Goal: Task Accomplishment & Management: Use online tool/utility

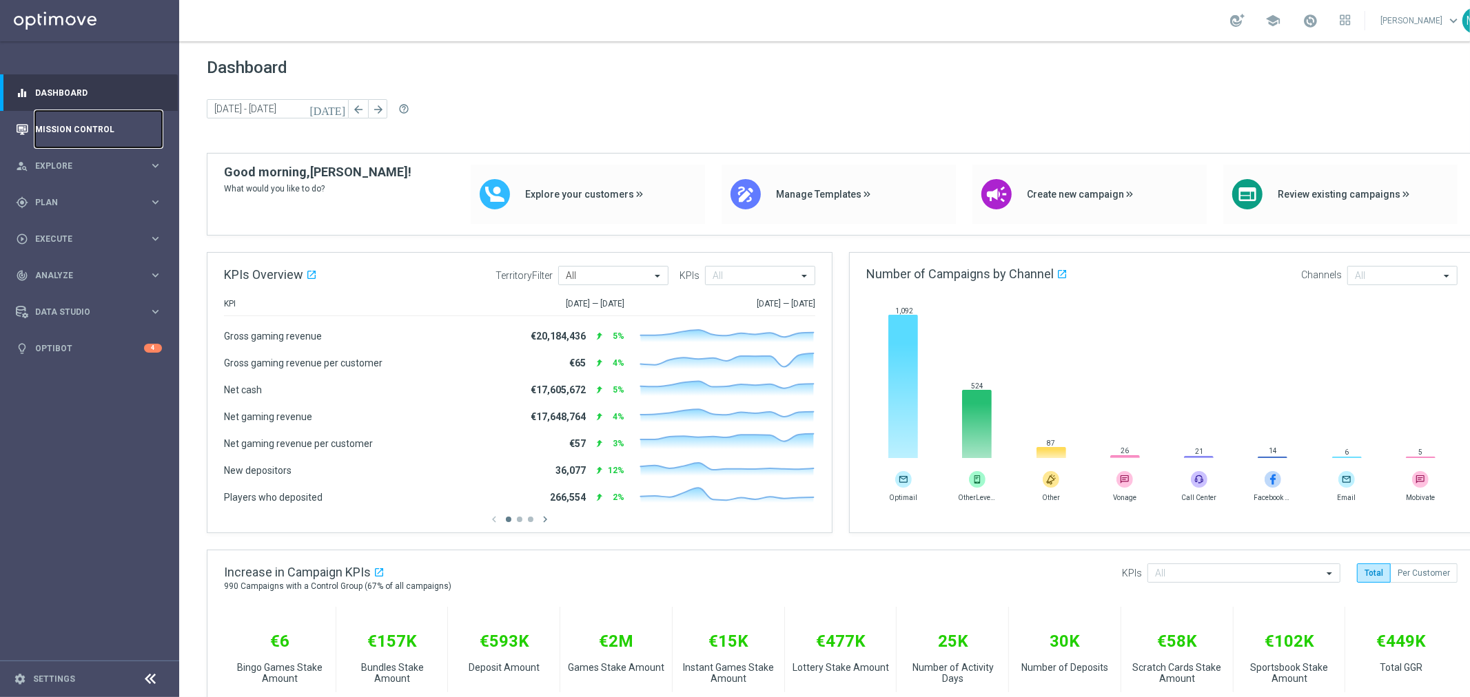
click at [76, 128] on link "Mission Control" at bounding box center [98, 129] width 127 height 37
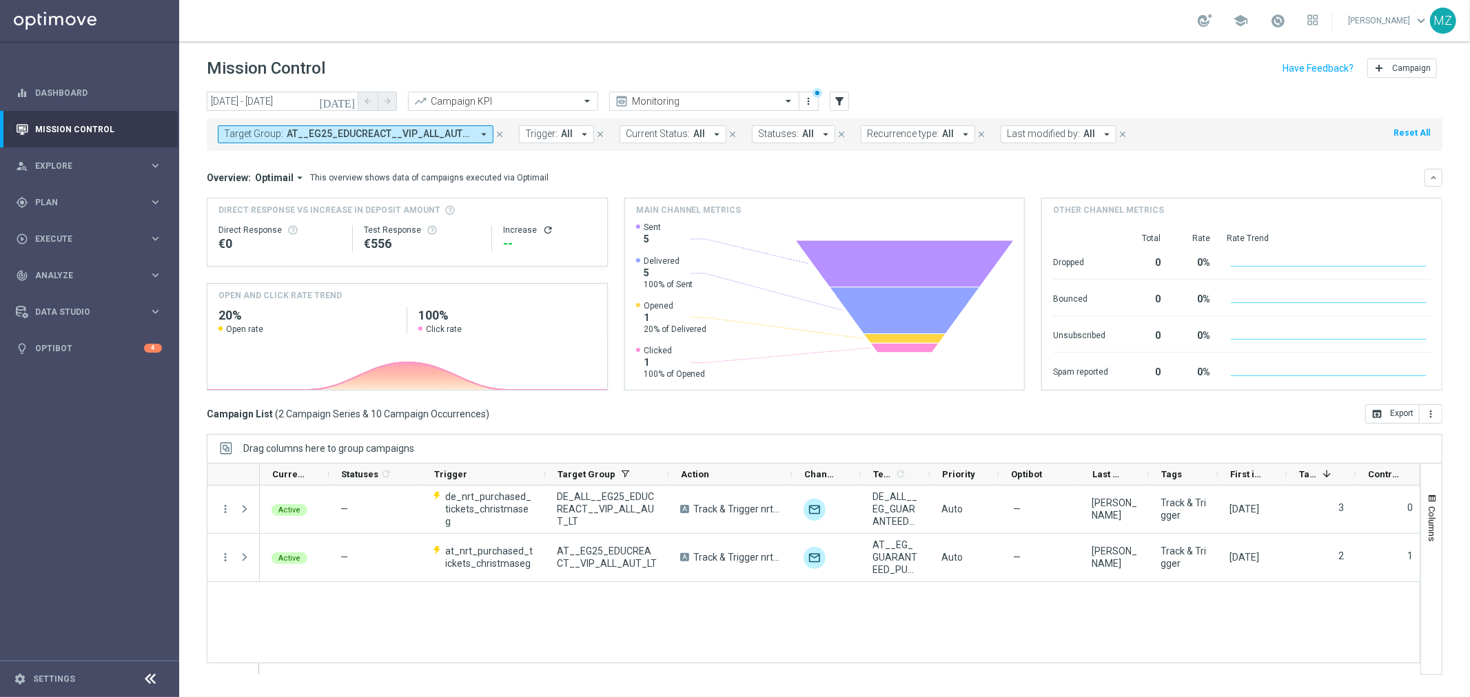
click at [346, 98] on icon "[DATE]" at bounding box center [337, 101] width 37 height 12
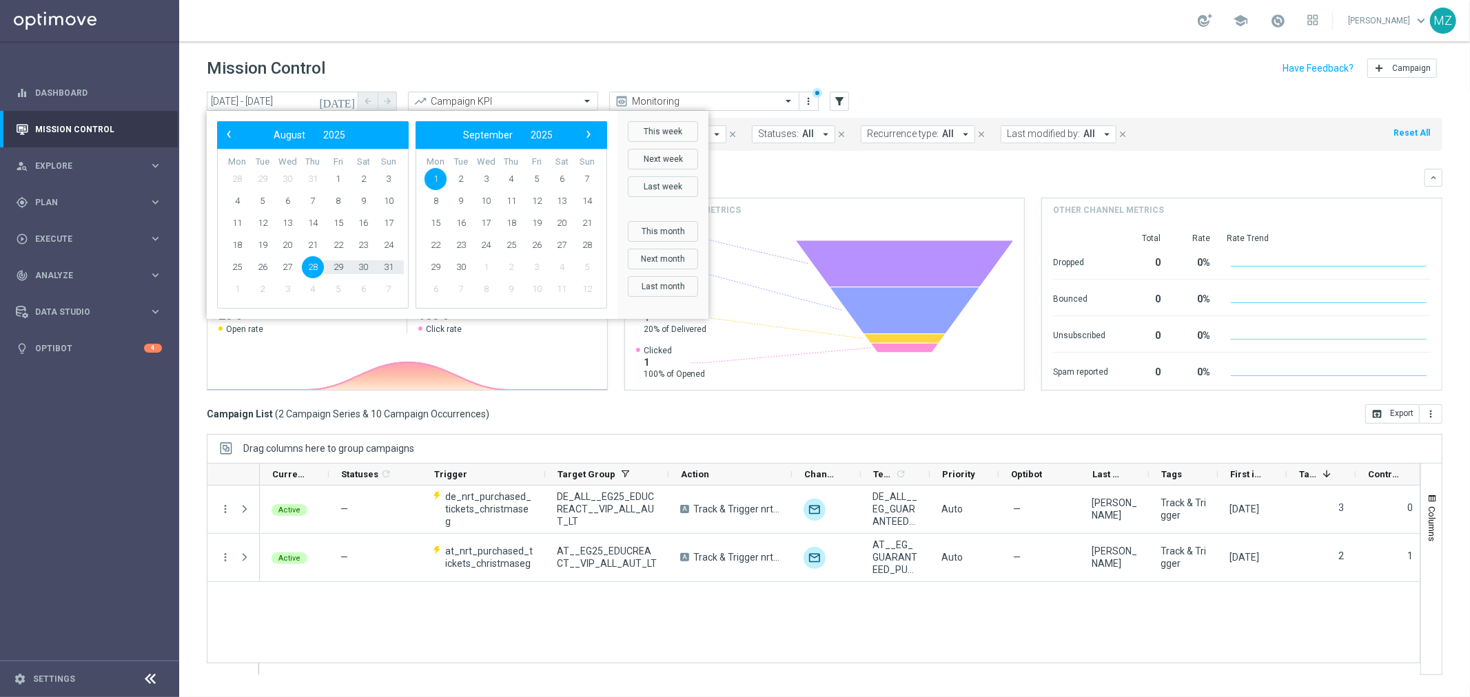
click at [307, 269] on span "28" at bounding box center [313, 267] width 22 height 22
click at [457, 183] on span "2" at bounding box center [461, 179] width 22 height 22
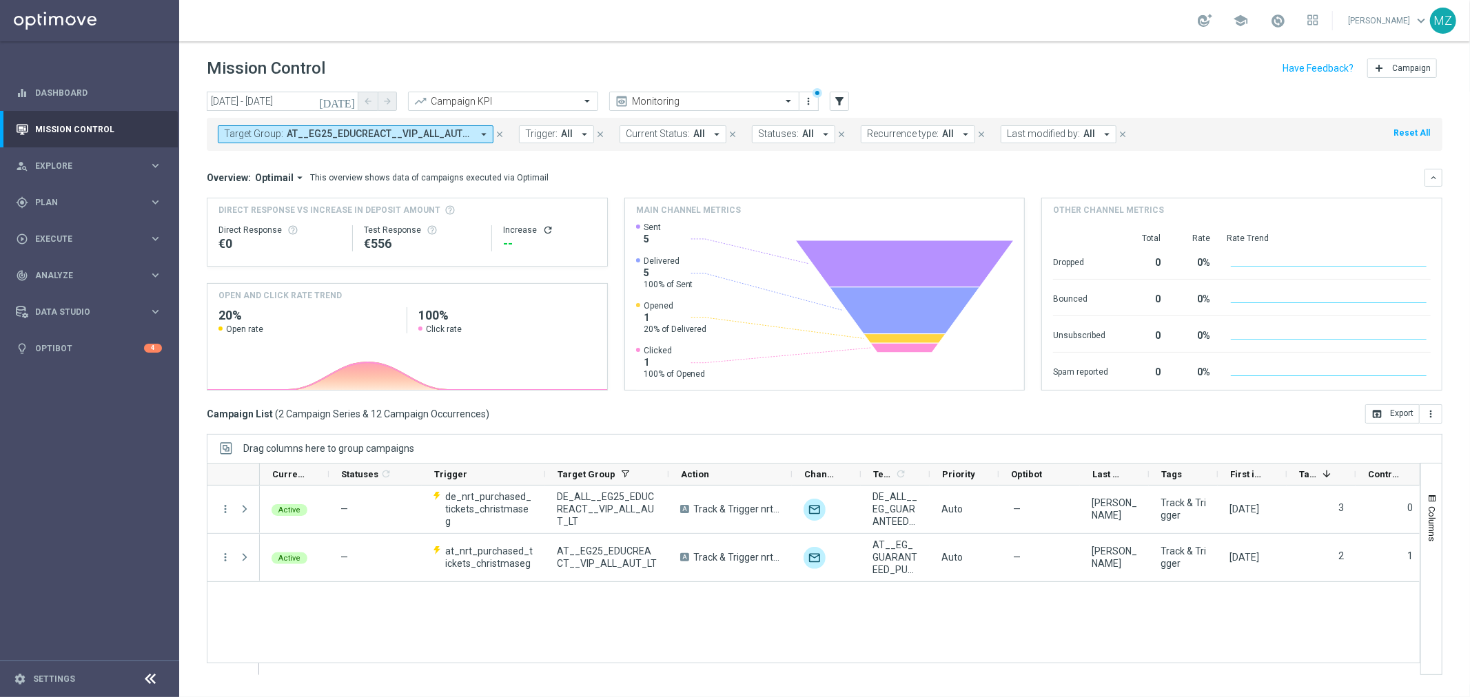
click at [546, 226] on icon "refresh" at bounding box center [547, 230] width 11 height 11
click at [497, 130] on icon "close" at bounding box center [500, 135] width 10 height 10
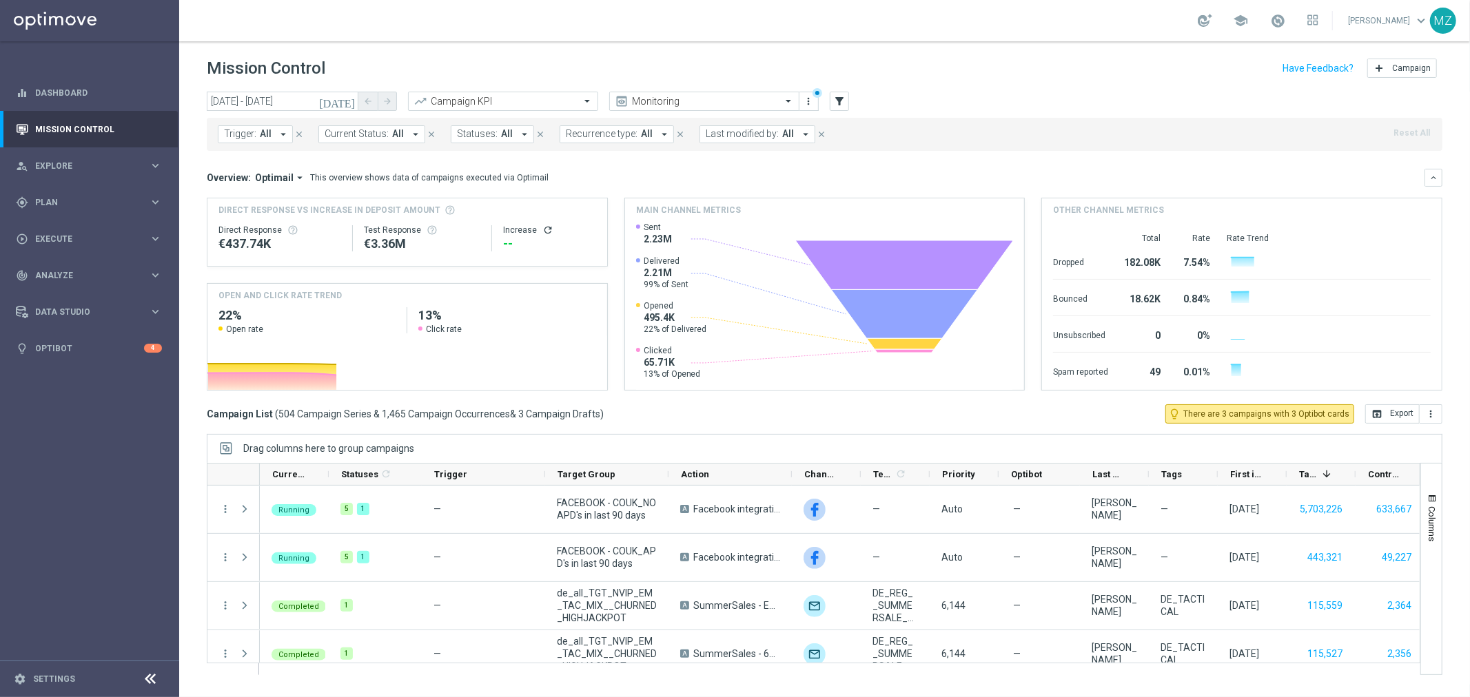
click at [280, 133] on icon "arrow_drop_down" at bounding box center [283, 134] width 12 height 12
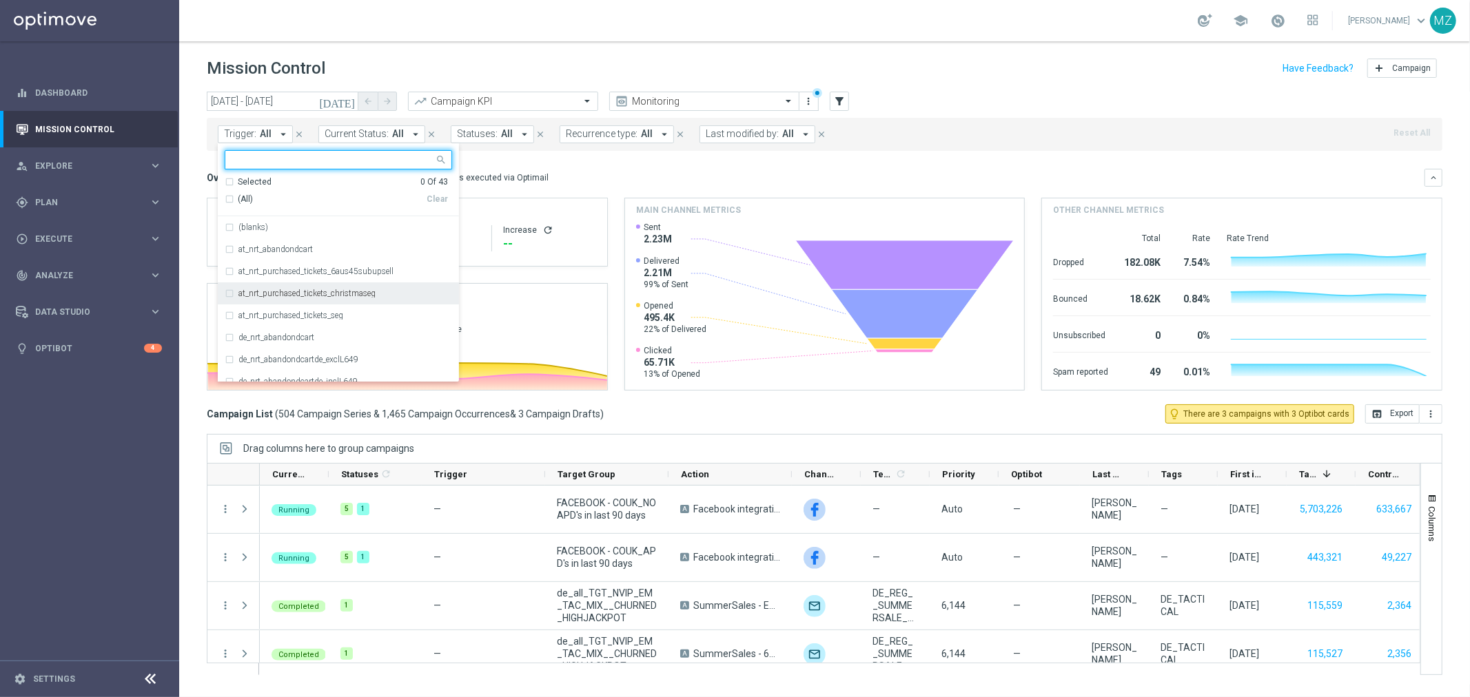
click at [313, 292] on label "at_nrt_purchased_tickets_christmaseg" at bounding box center [306, 293] width 137 height 8
click at [230, 292] on div "at_nrt_purchased_tickets_christmaseg" at bounding box center [338, 293] width 227 height 22
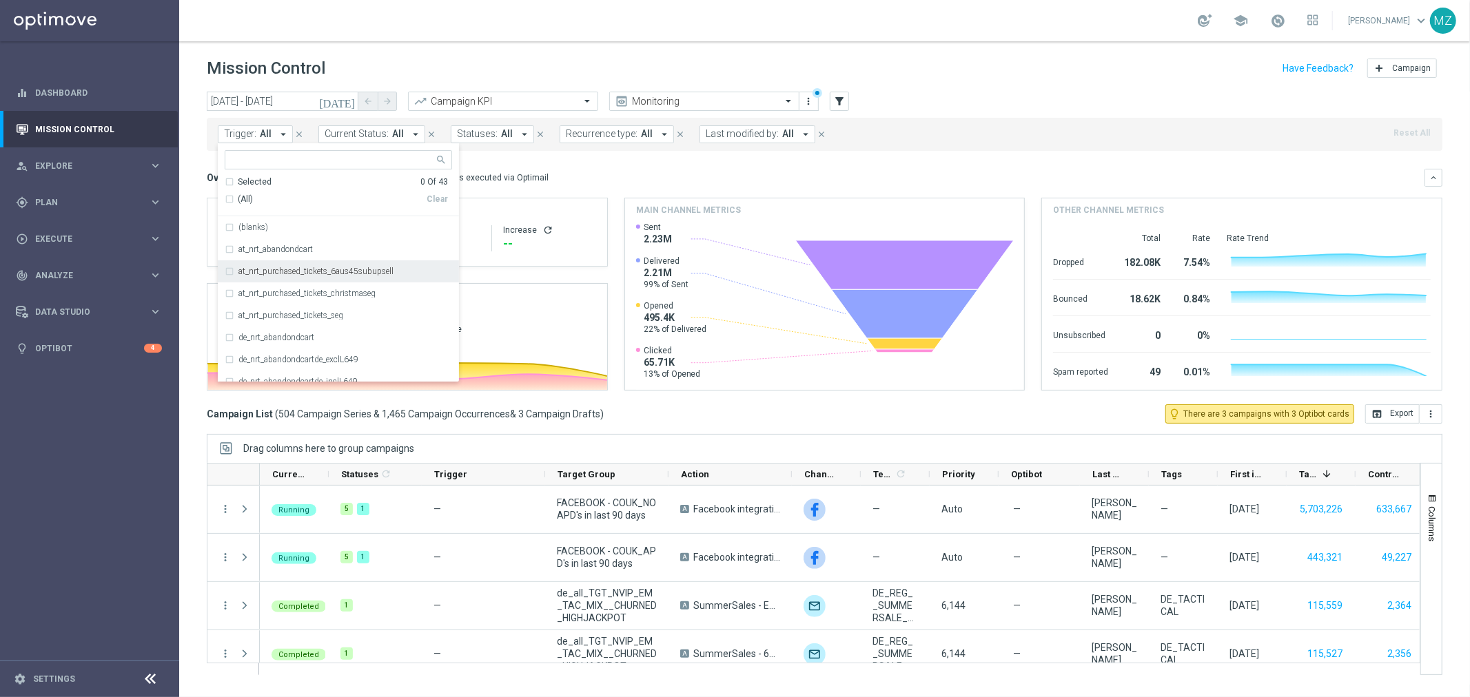
click at [229, 277] on div "at_nrt_purchased_tickets_6aus45subupsell" at bounding box center [338, 271] width 227 height 22
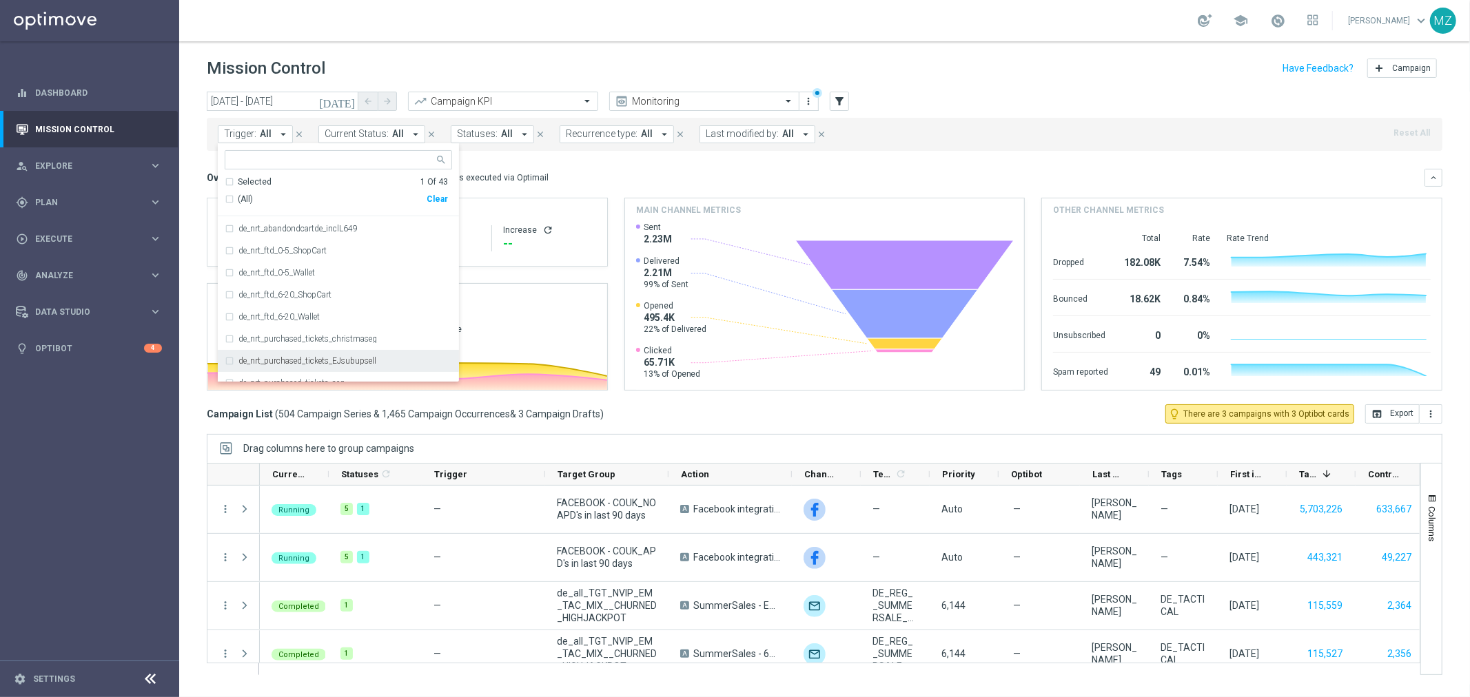
click at [369, 359] on label "de_nrt_purchased_tickets_EJsubupsell" at bounding box center [307, 361] width 138 height 8
click at [878, 51] on header "Mission Control add Campaign" at bounding box center [824, 66] width 1290 height 50
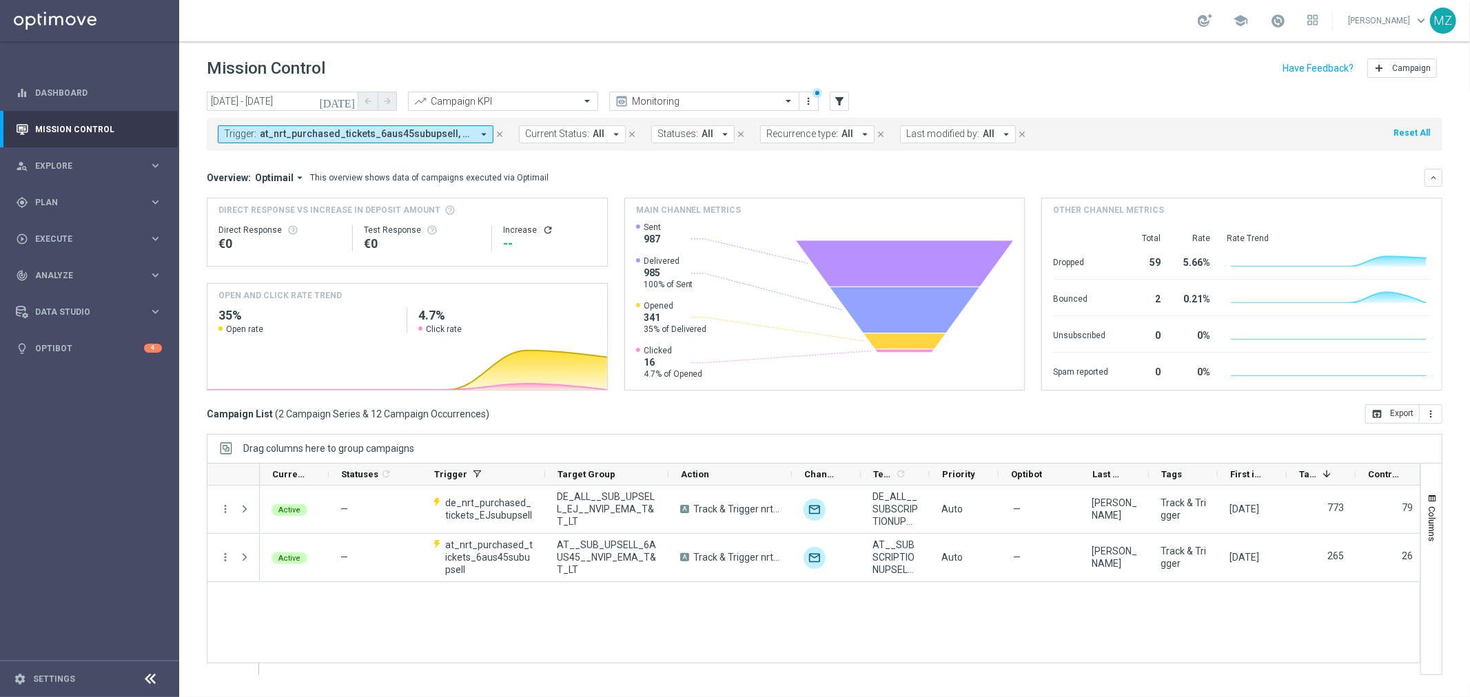
click at [345, 105] on icon "[DATE]" at bounding box center [337, 101] width 37 height 12
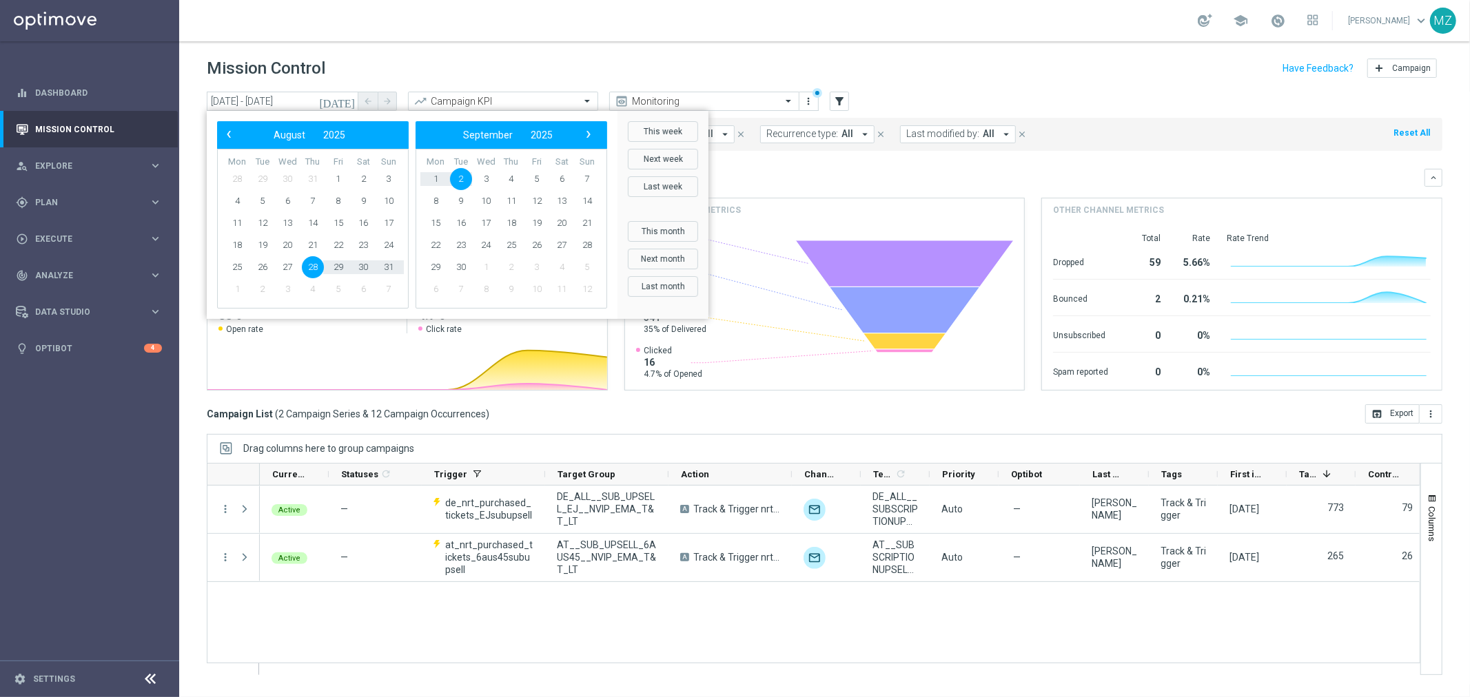
drag, startPoint x: 449, startPoint y: 187, endPoint x: 467, endPoint y: 174, distance: 22.7
click at [467, 174] on span "2" at bounding box center [461, 179] width 22 height 22
click at [265, 178] on span "2" at bounding box center [262, 179] width 22 height 22
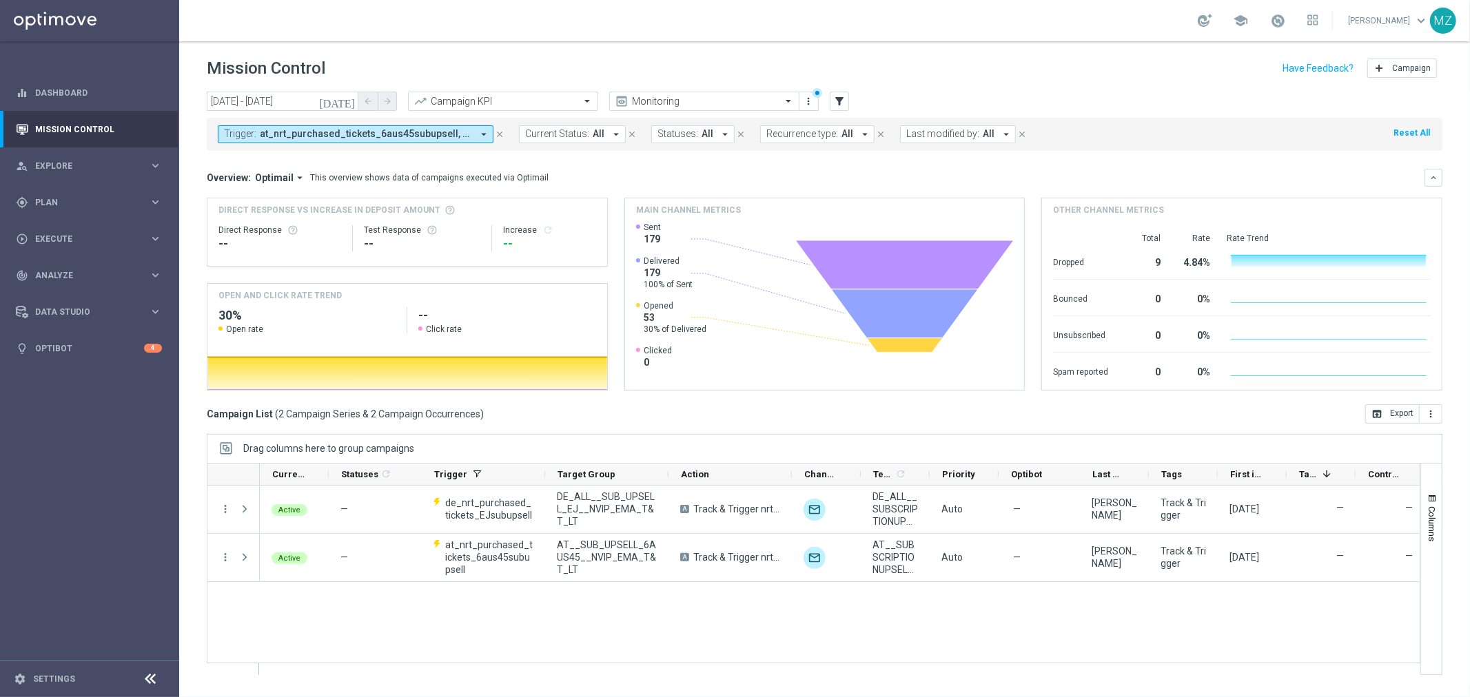
click at [344, 96] on icon "[DATE]" at bounding box center [337, 101] width 37 height 12
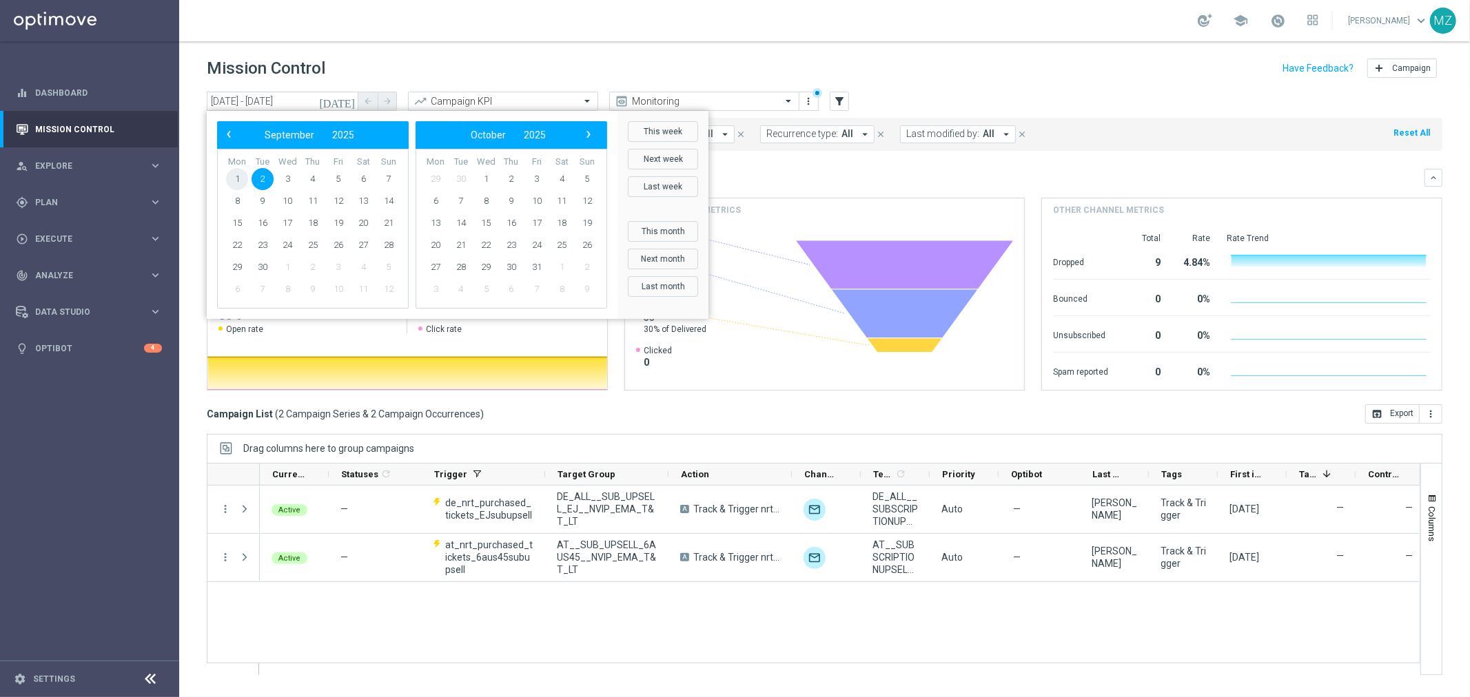
click at [229, 181] on span "1" at bounding box center [237, 179] width 22 height 22
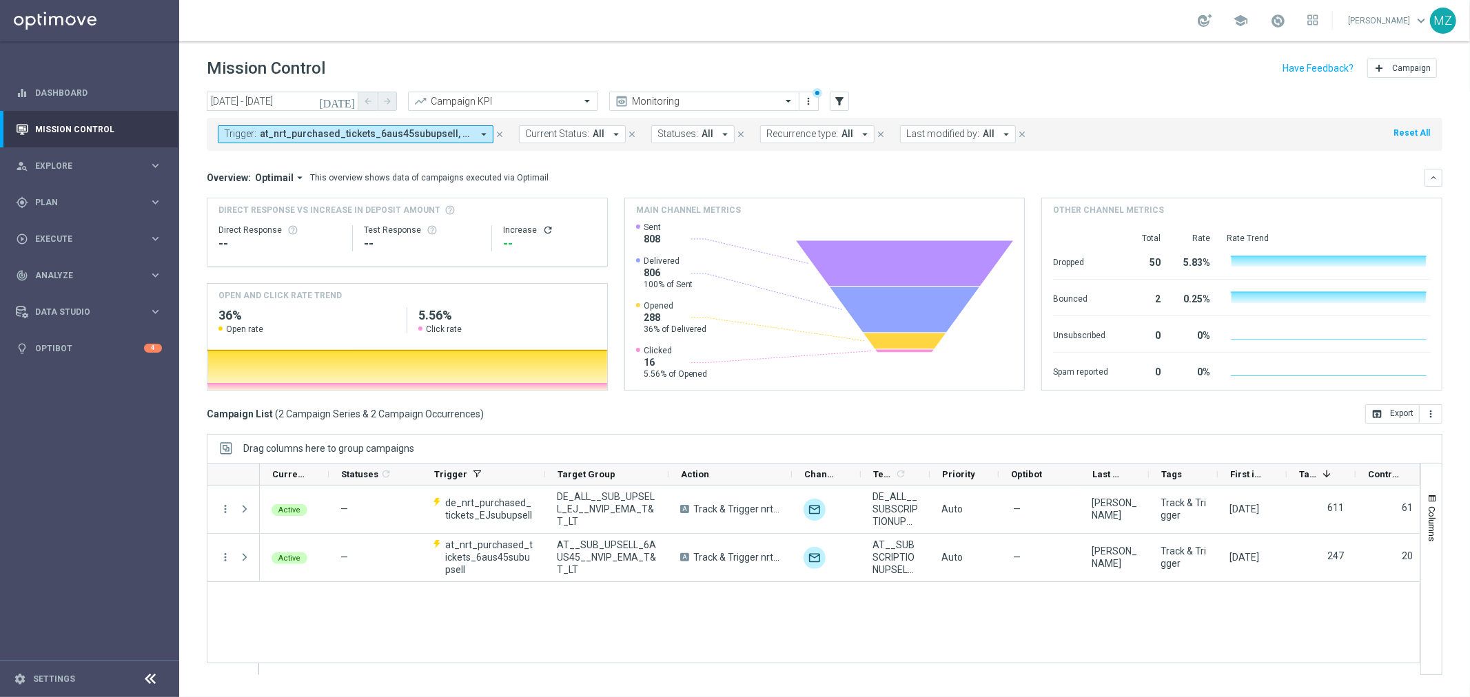
click at [347, 105] on icon "[DATE]" at bounding box center [337, 101] width 37 height 12
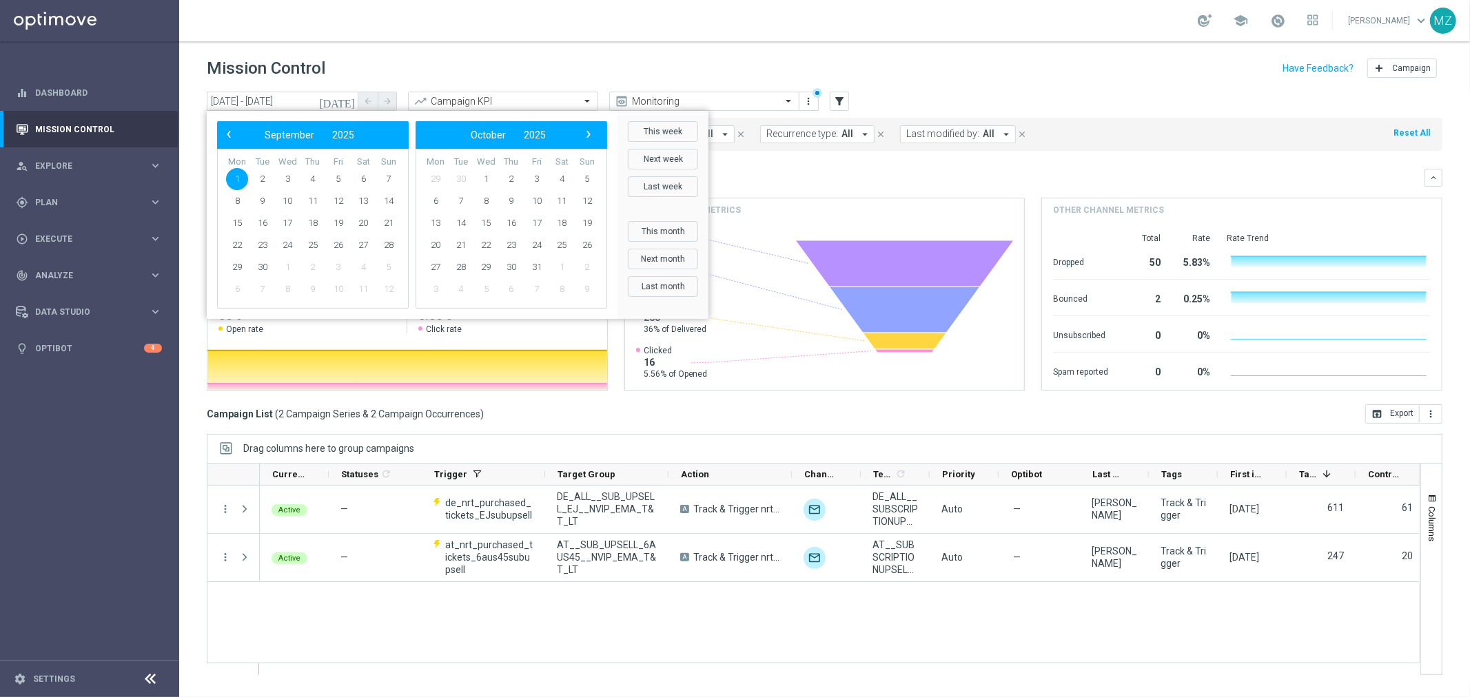
click at [721, 41] on header "Mission Control add Campaign" at bounding box center [824, 66] width 1290 height 50
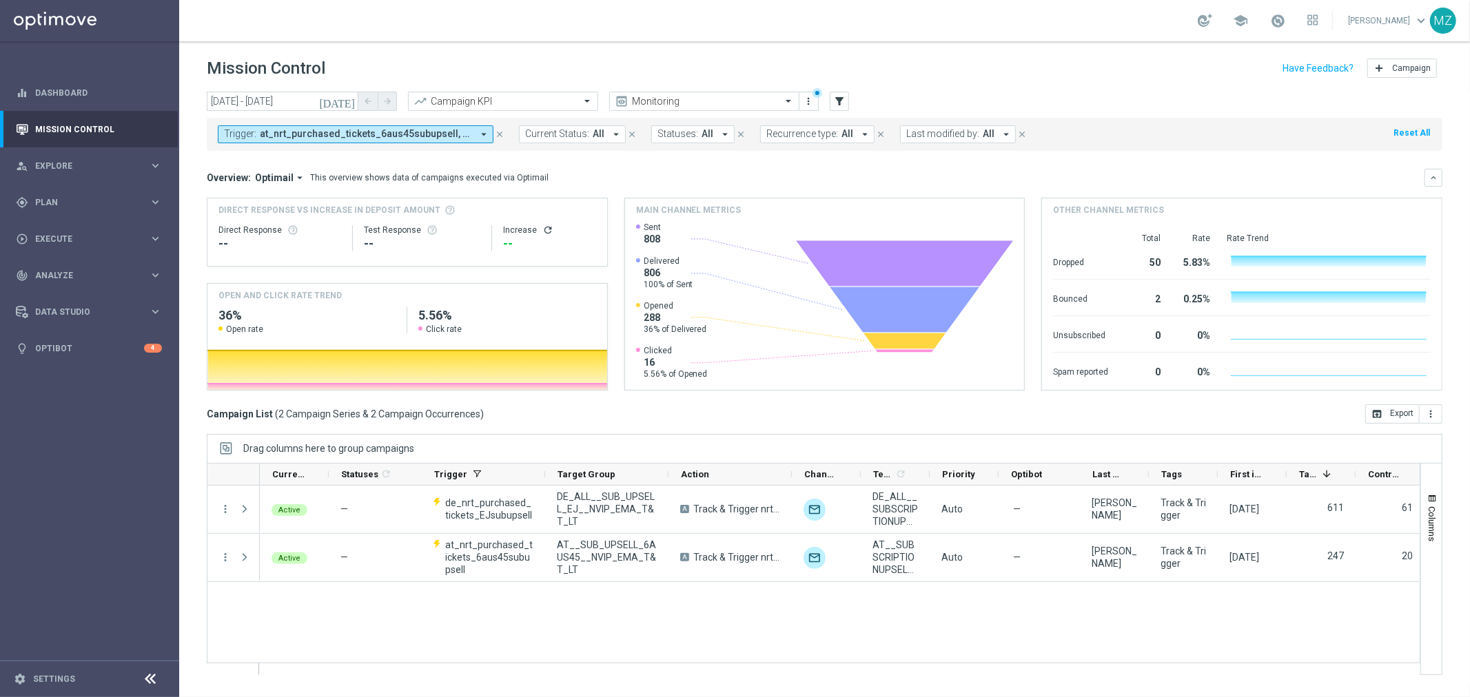
click at [350, 99] on icon "[DATE]" at bounding box center [337, 101] width 37 height 12
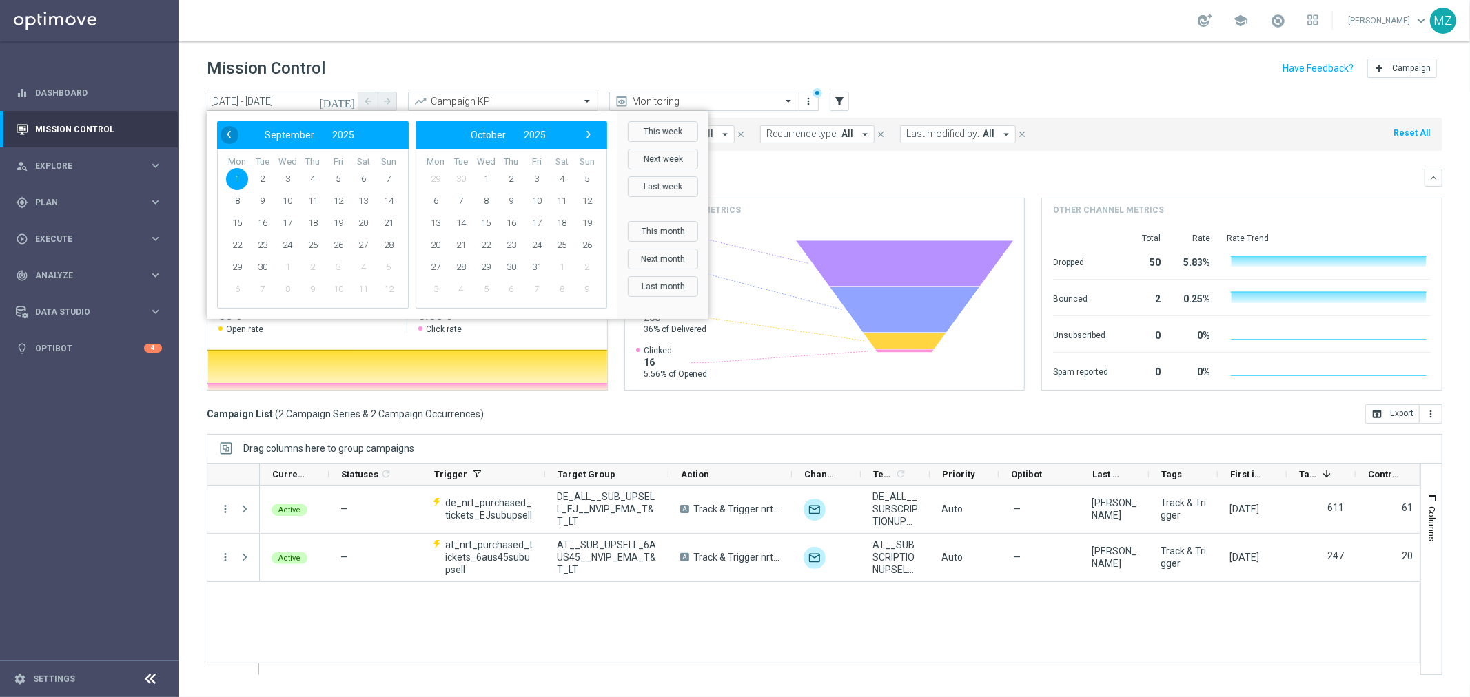
click at [229, 135] on span "‹" at bounding box center [229, 134] width 18 height 18
click at [380, 263] on span "31" at bounding box center [389, 267] width 22 height 22
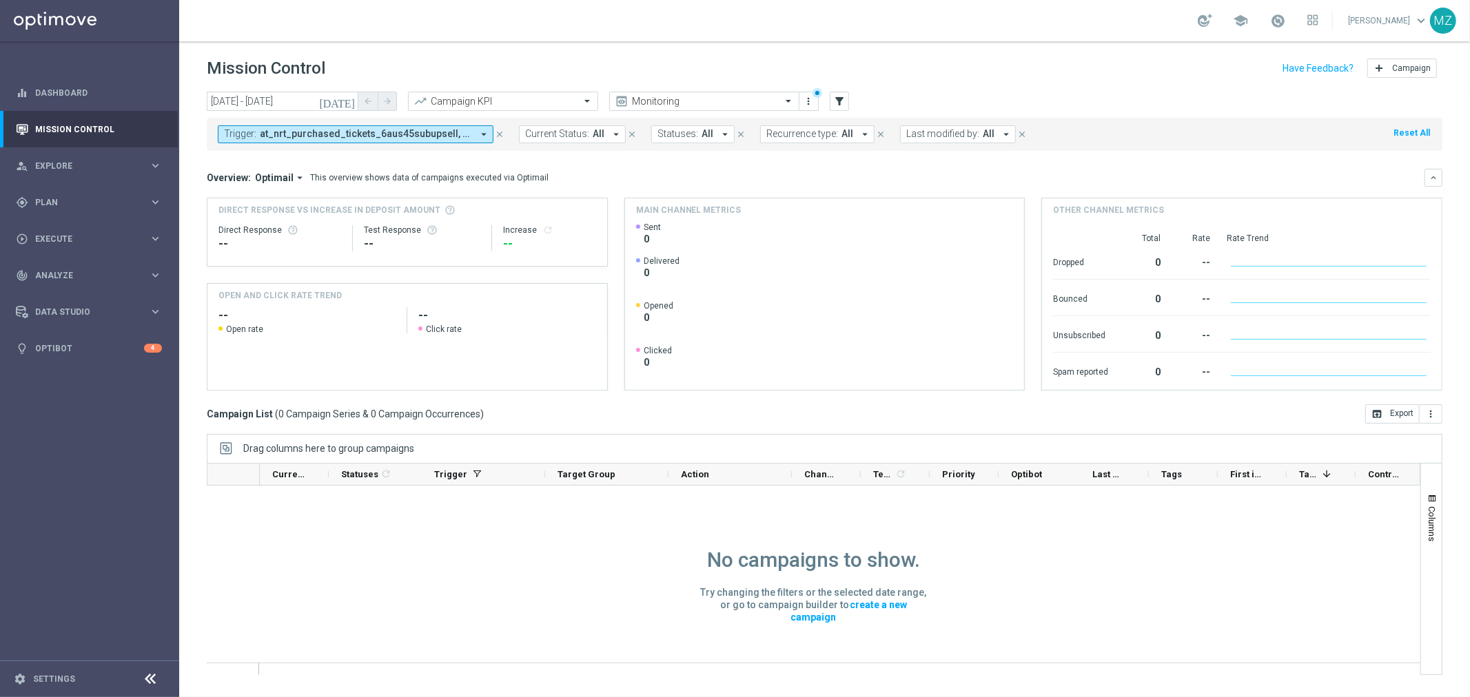
click at [349, 99] on icon "[DATE]" at bounding box center [337, 101] width 37 height 12
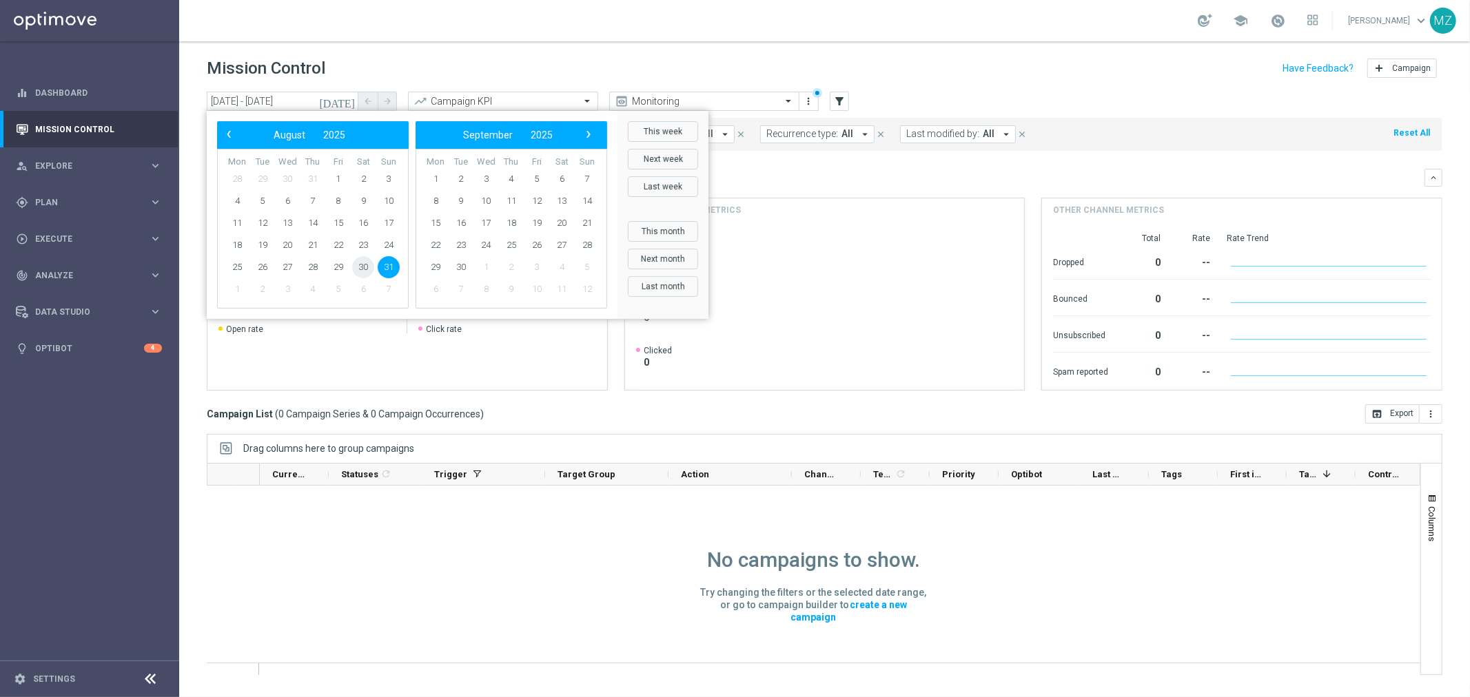
click at [357, 265] on span "30" at bounding box center [363, 267] width 22 height 22
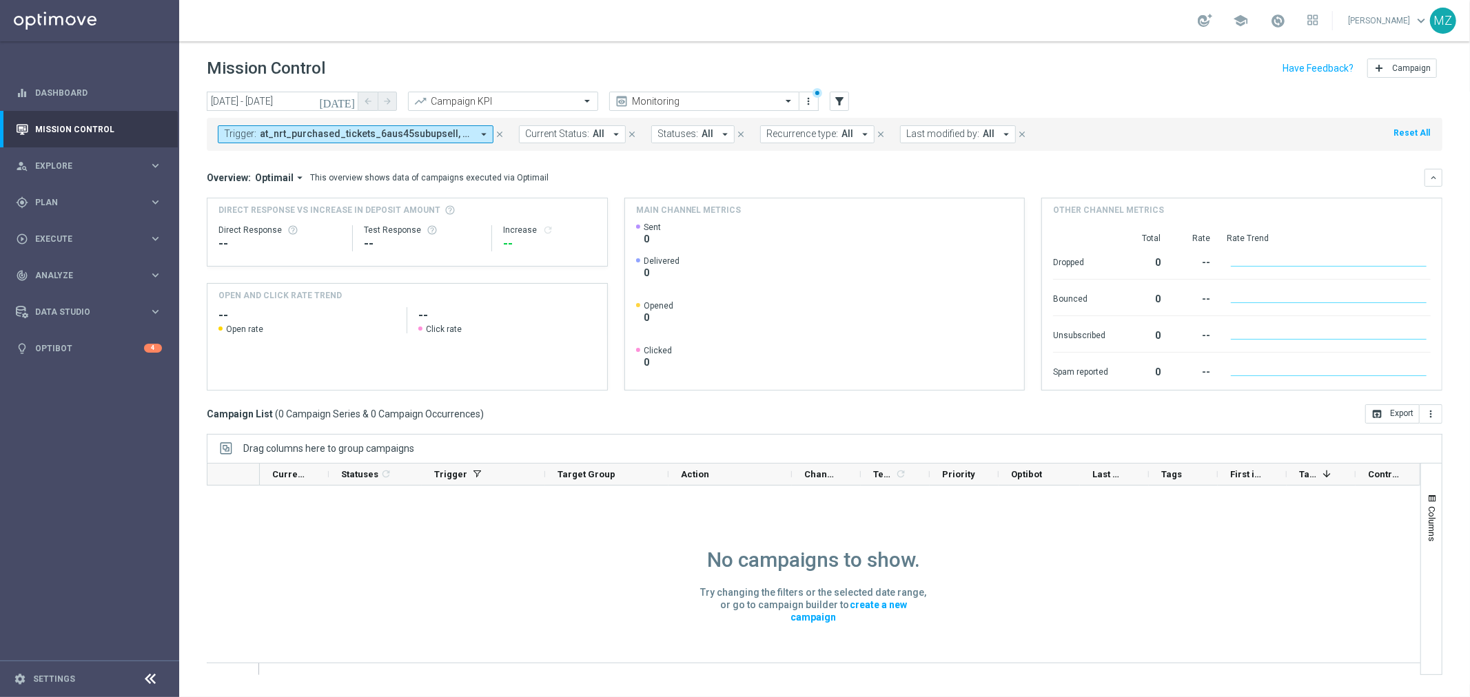
click at [349, 101] on icon "[DATE]" at bounding box center [337, 101] width 37 height 12
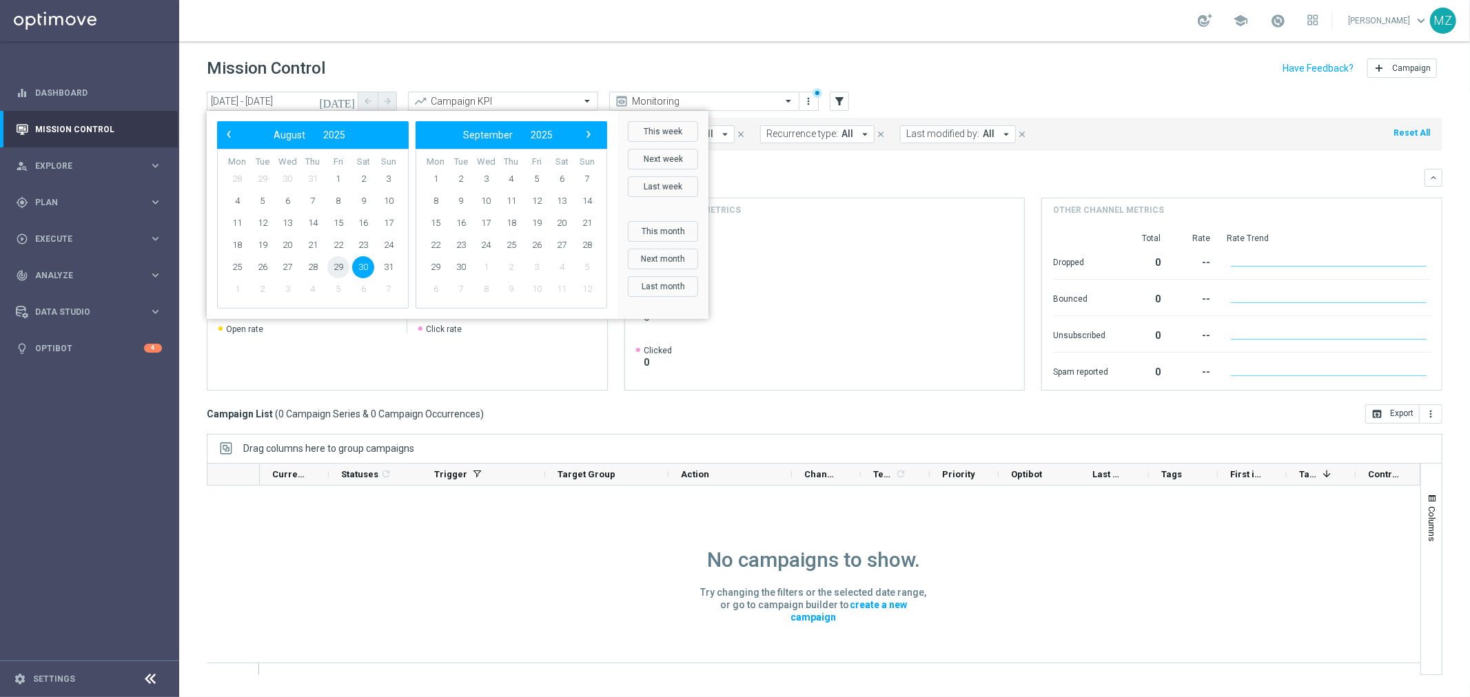
click at [331, 269] on span "29" at bounding box center [338, 267] width 22 height 22
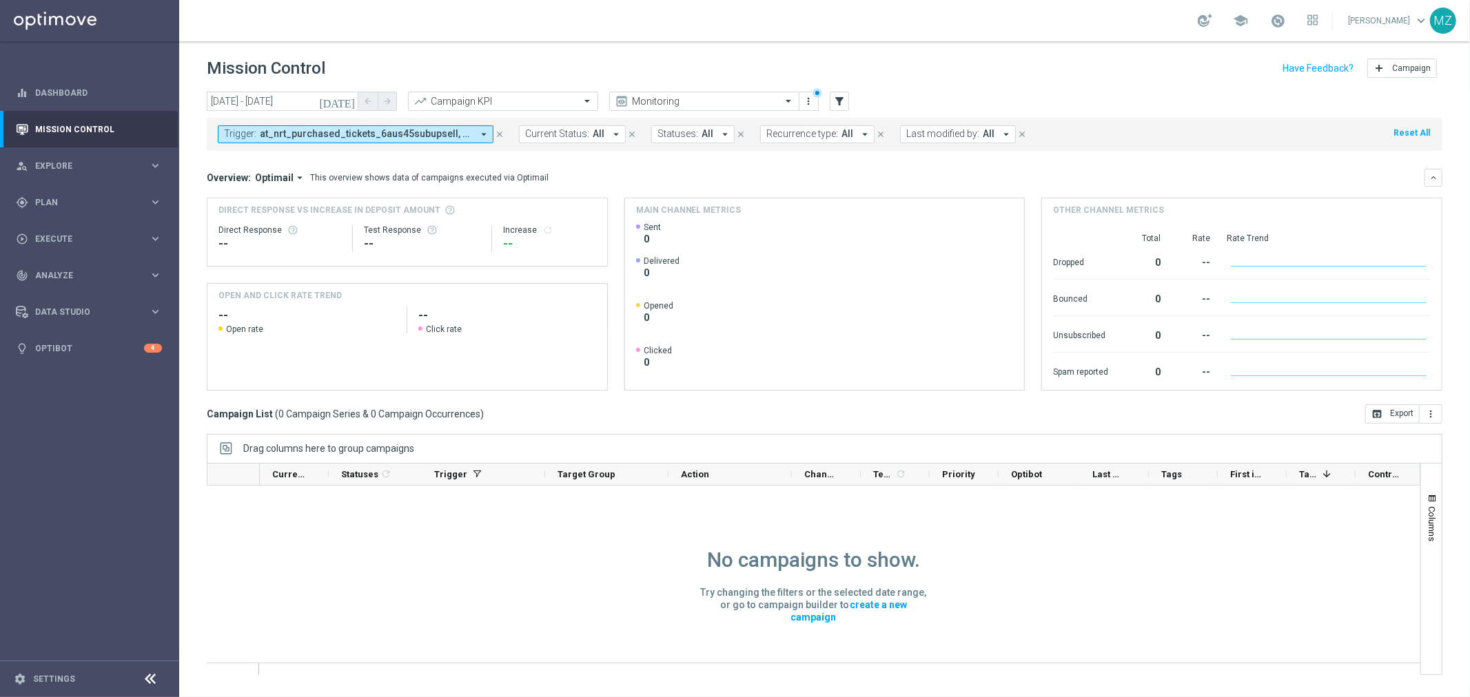
click at [356, 99] on icon "[DATE]" at bounding box center [337, 101] width 37 height 12
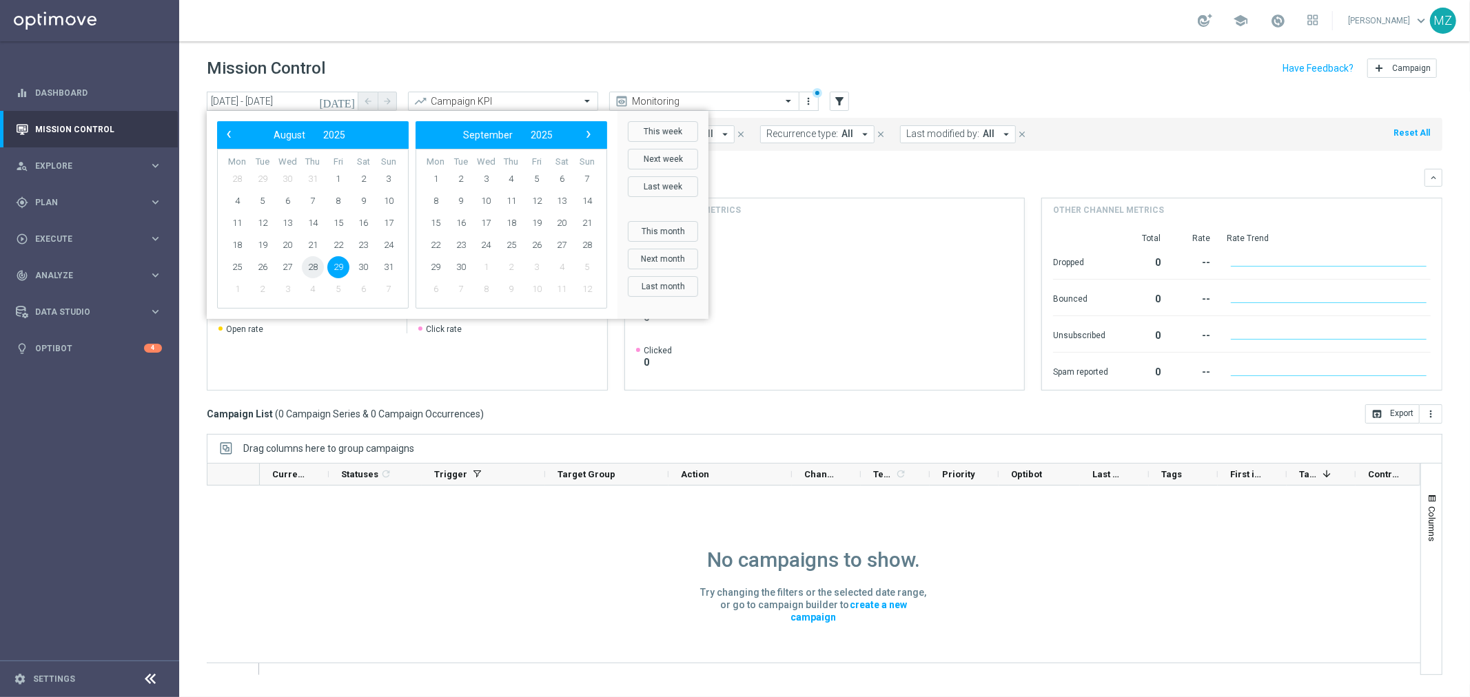
click at [311, 265] on span "28" at bounding box center [313, 267] width 22 height 22
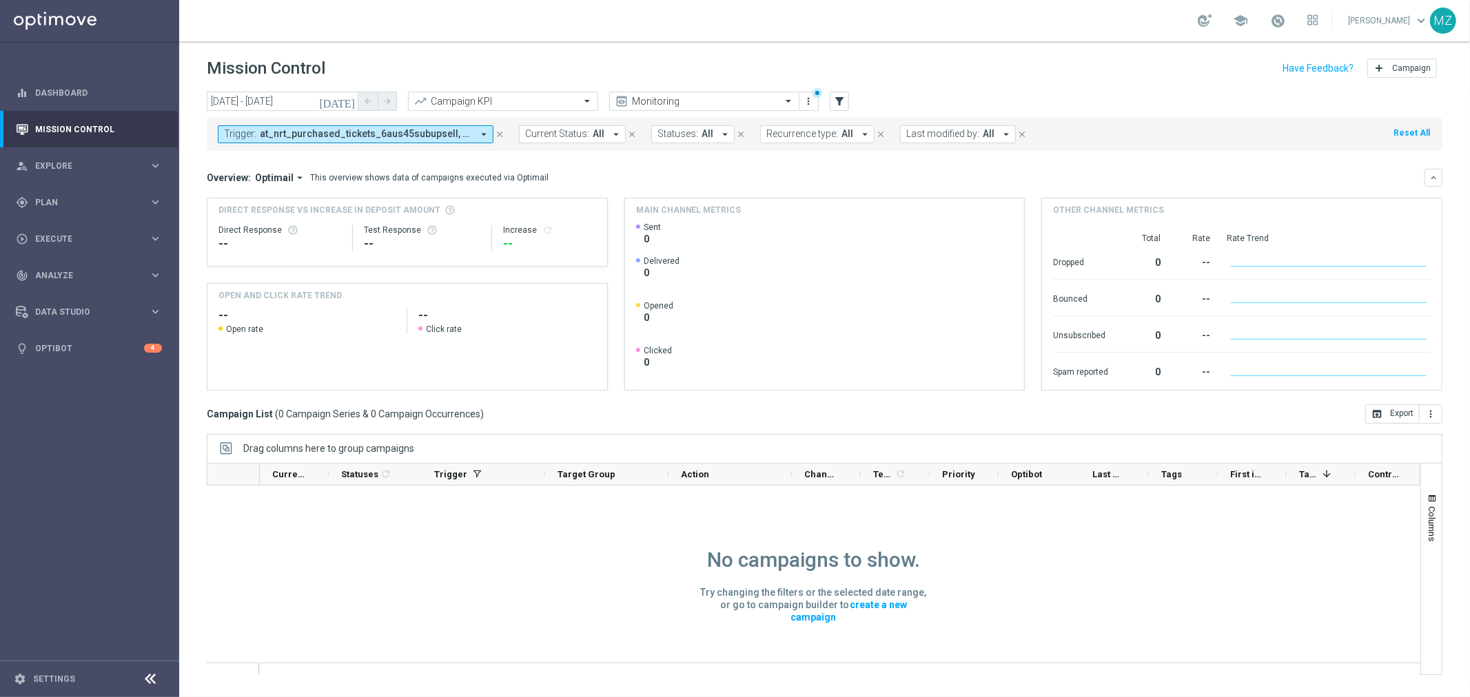
click at [351, 99] on icon "[DATE]" at bounding box center [337, 101] width 37 height 12
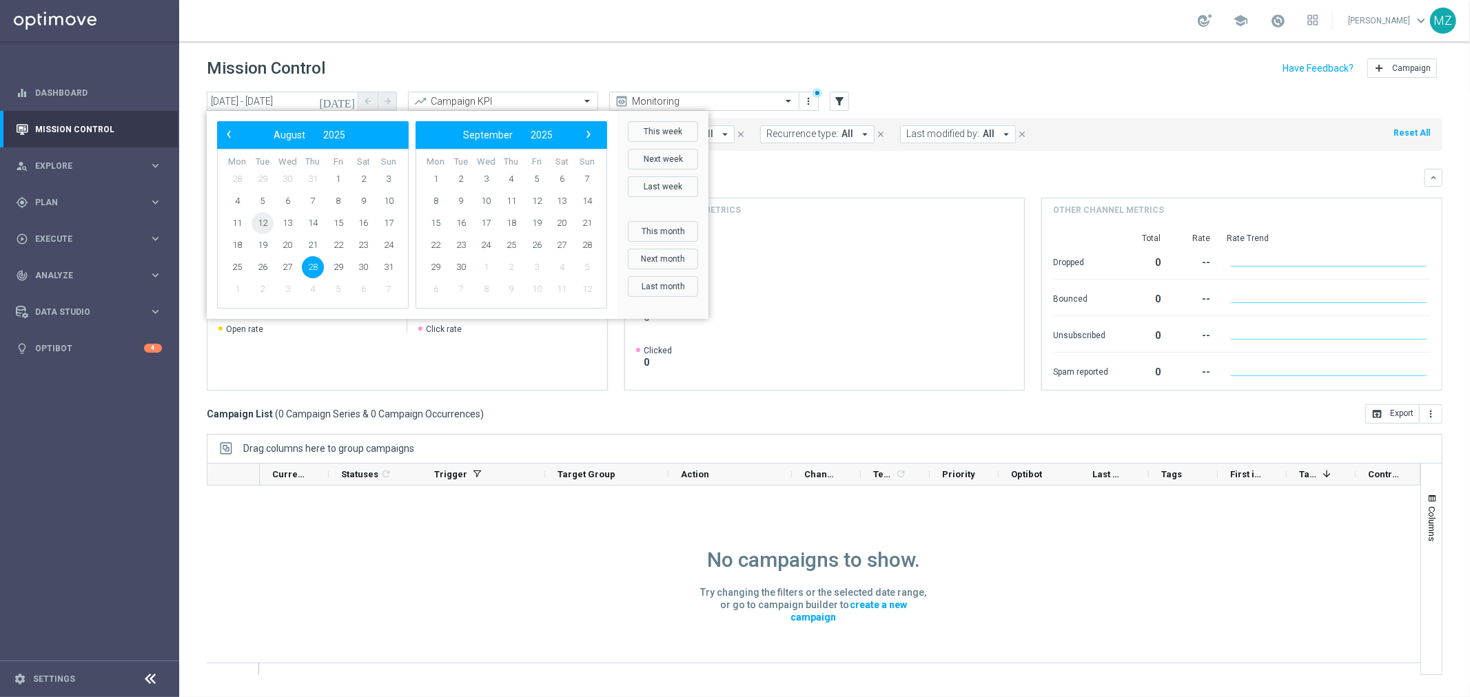
click at [252, 220] on span "12" at bounding box center [262, 223] width 22 height 22
click at [456, 185] on span "2" at bounding box center [461, 179] width 22 height 22
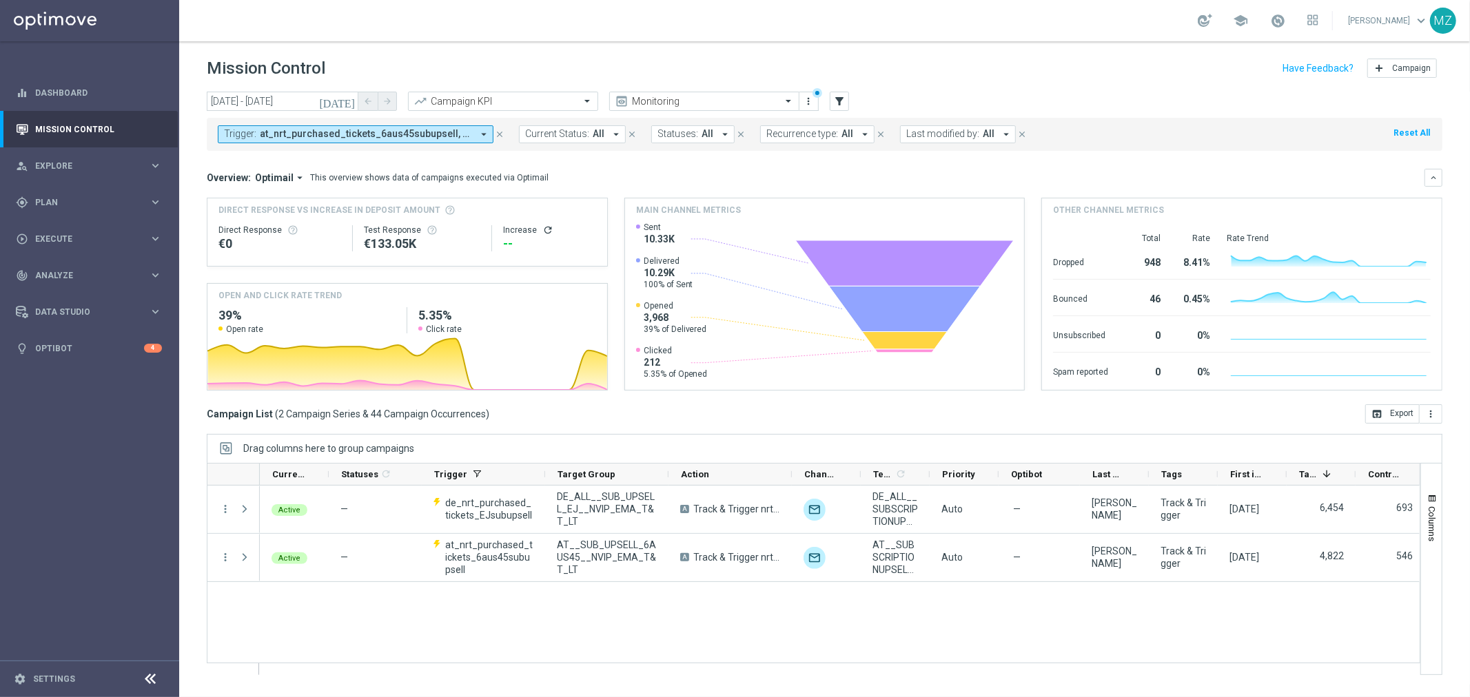
click at [548, 225] on icon "refresh" at bounding box center [547, 230] width 11 height 11
click at [348, 106] on icon "[DATE]" at bounding box center [337, 101] width 37 height 12
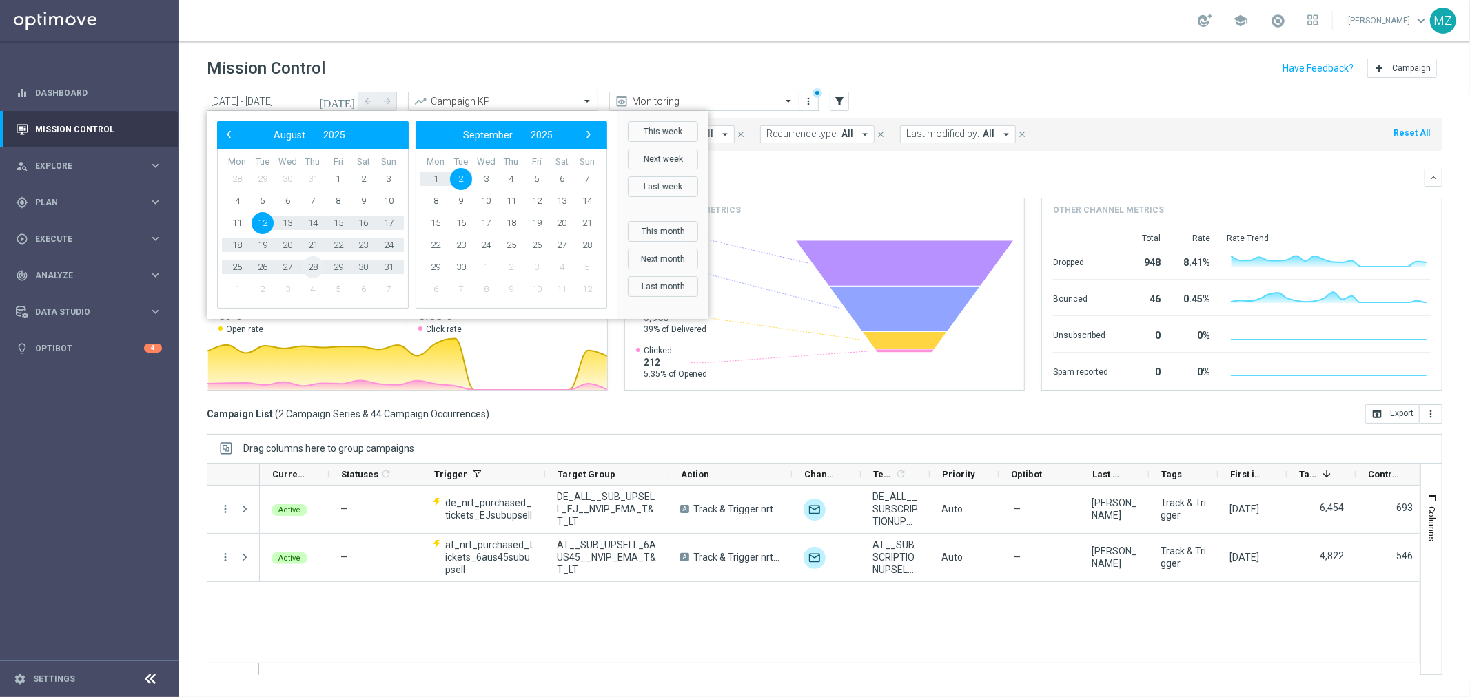
click at [318, 267] on span "28" at bounding box center [313, 267] width 22 height 22
click at [386, 271] on span "31" at bounding box center [389, 267] width 22 height 22
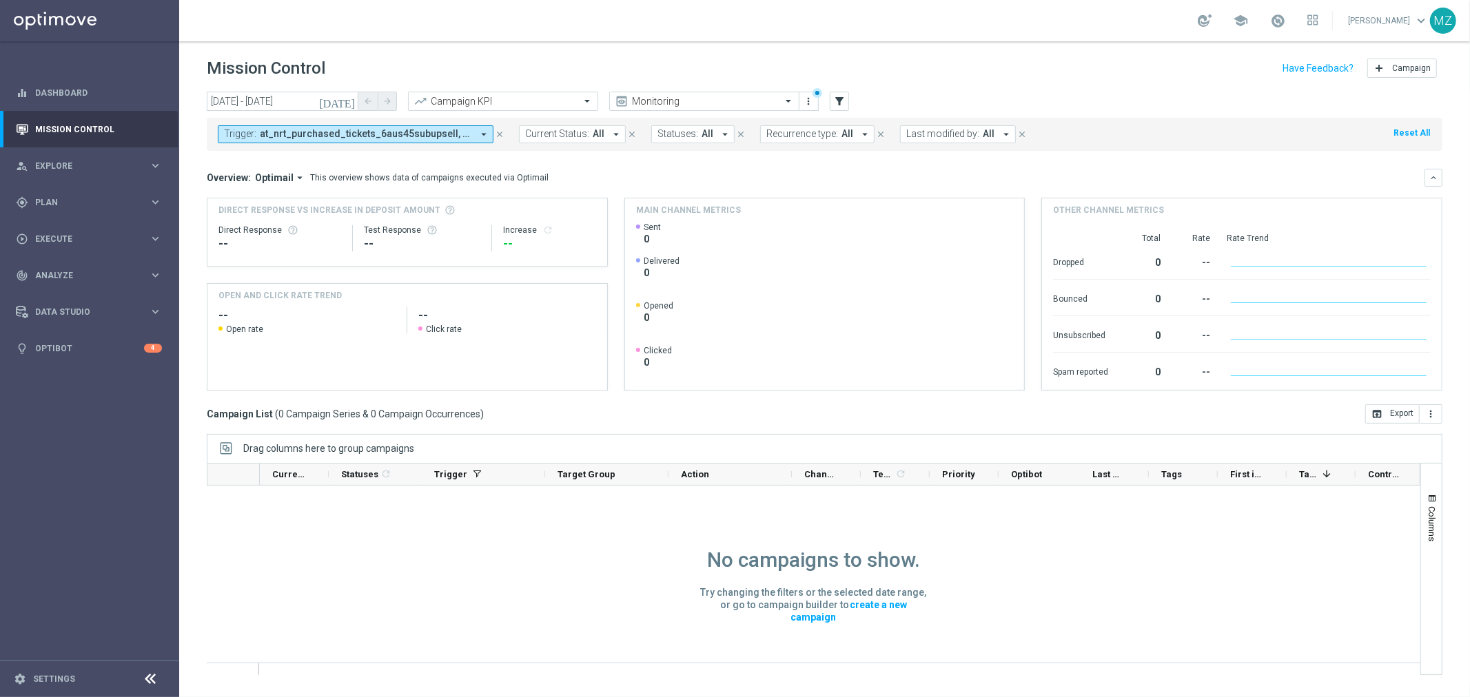
click at [349, 101] on icon "[DATE]" at bounding box center [337, 101] width 37 height 12
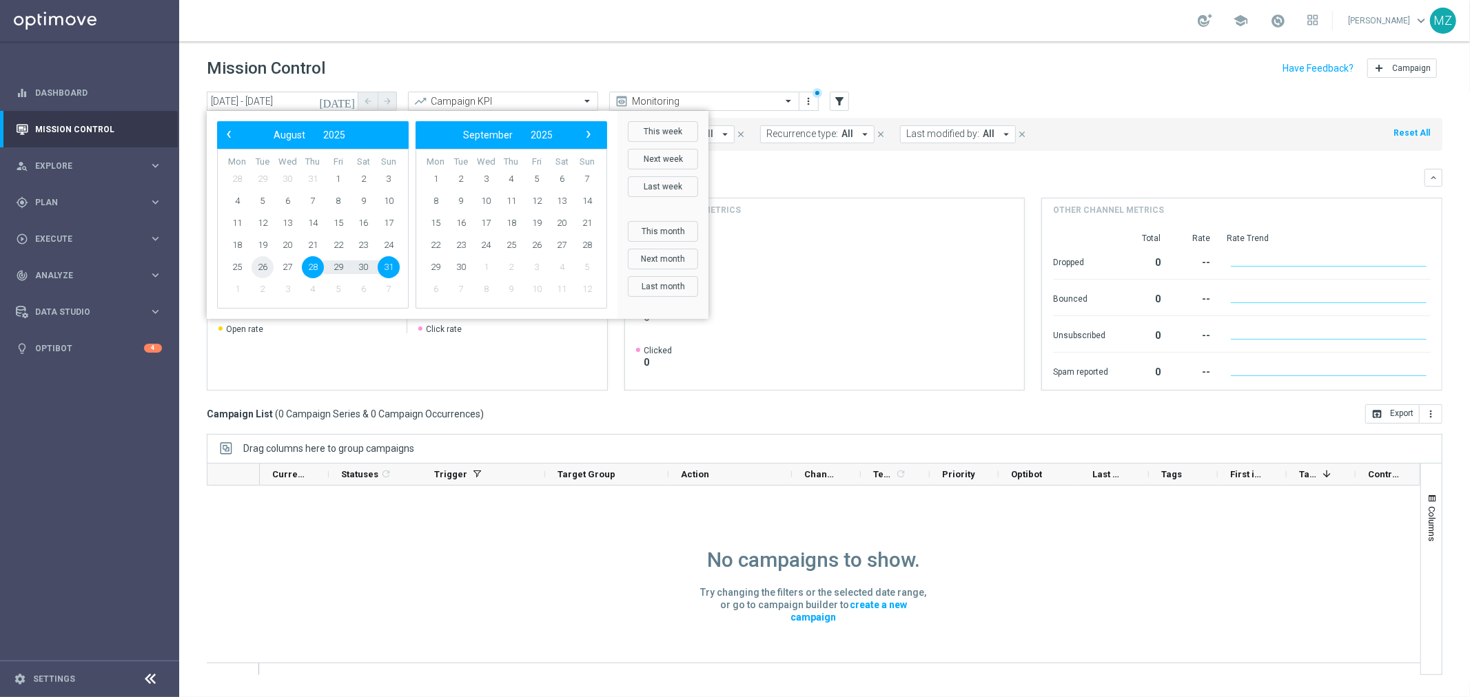
click at [258, 269] on span "26" at bounding box center [262, 267] width 22 height 22
click at [389, 270] on span "31" at bounding box center [389, 267] width 22 height 22
type input "[DATE] - [DATE]"
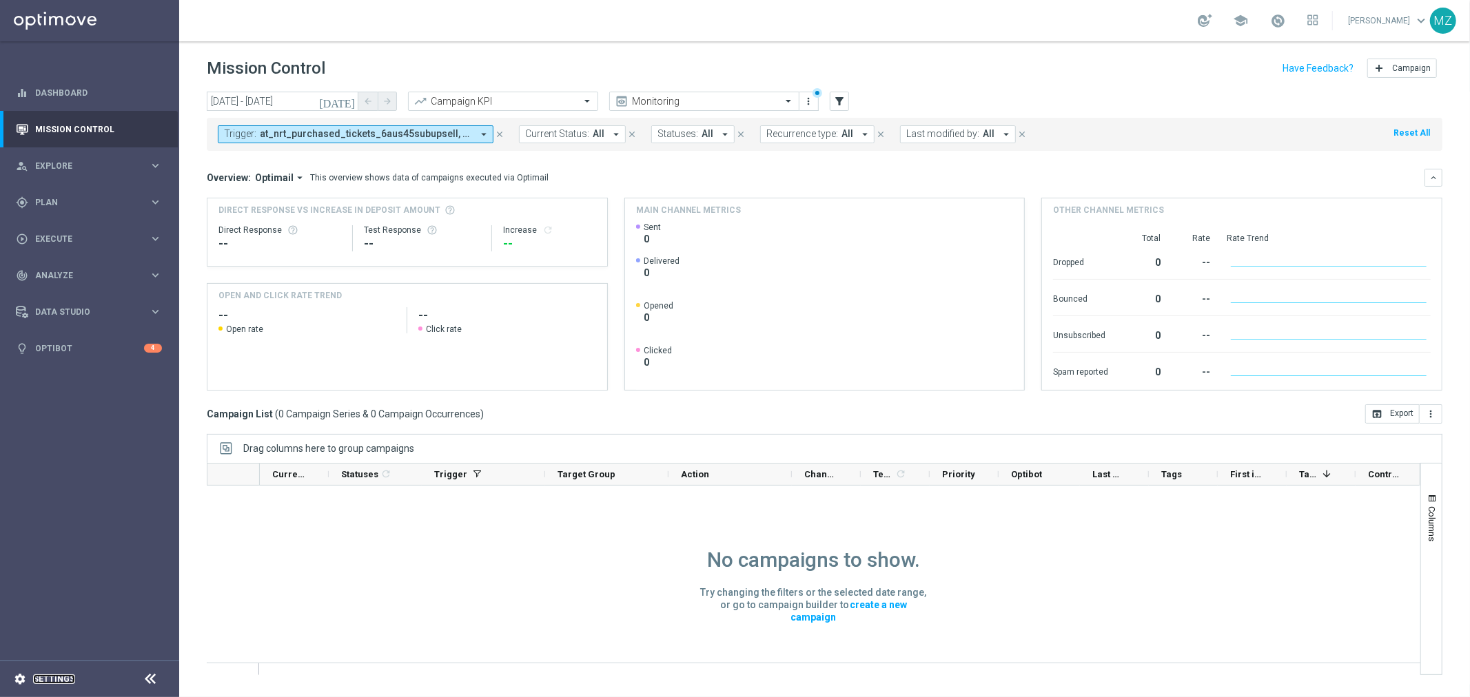
click at [44, 677] on link "Settings" at bounding box center [54, 679] width 42 height 8
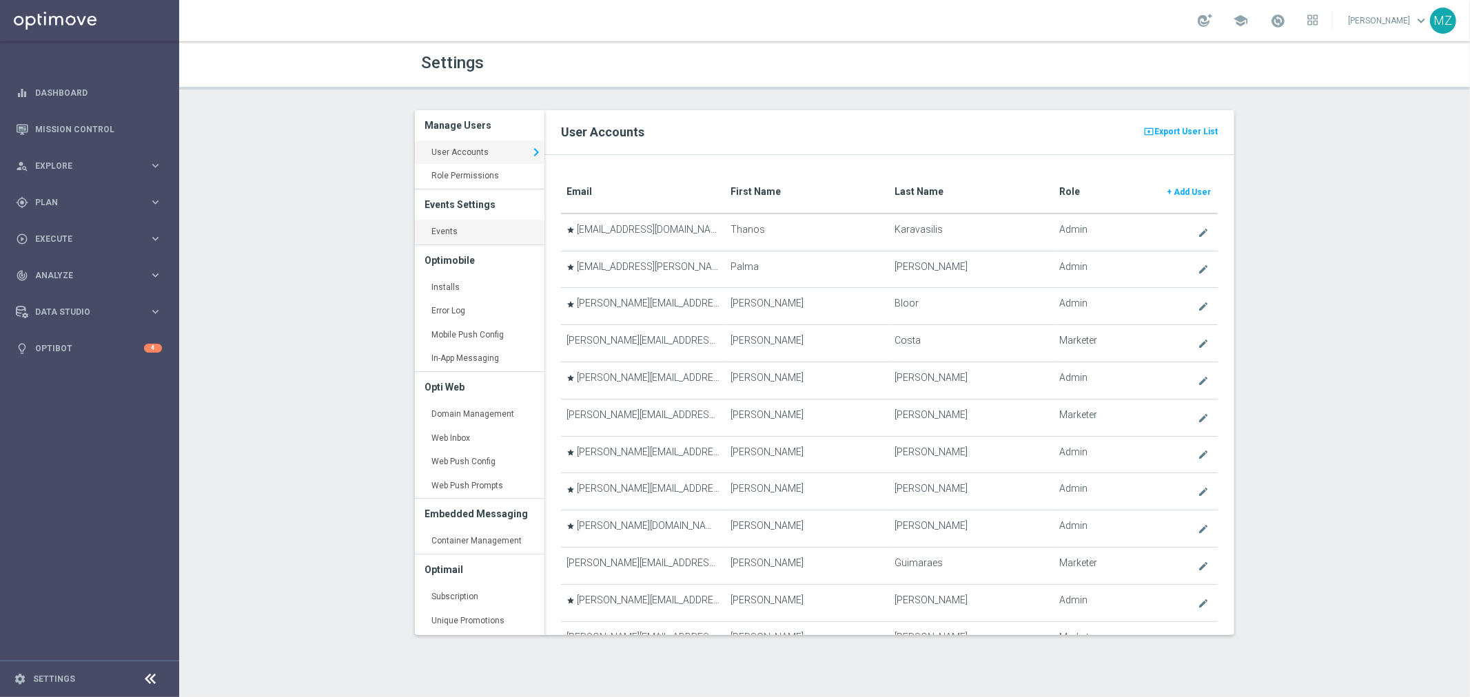
click at [492, 238] on link "Events keyboard_arrow_right" at bounding box center [480, 232] width 130 height 25
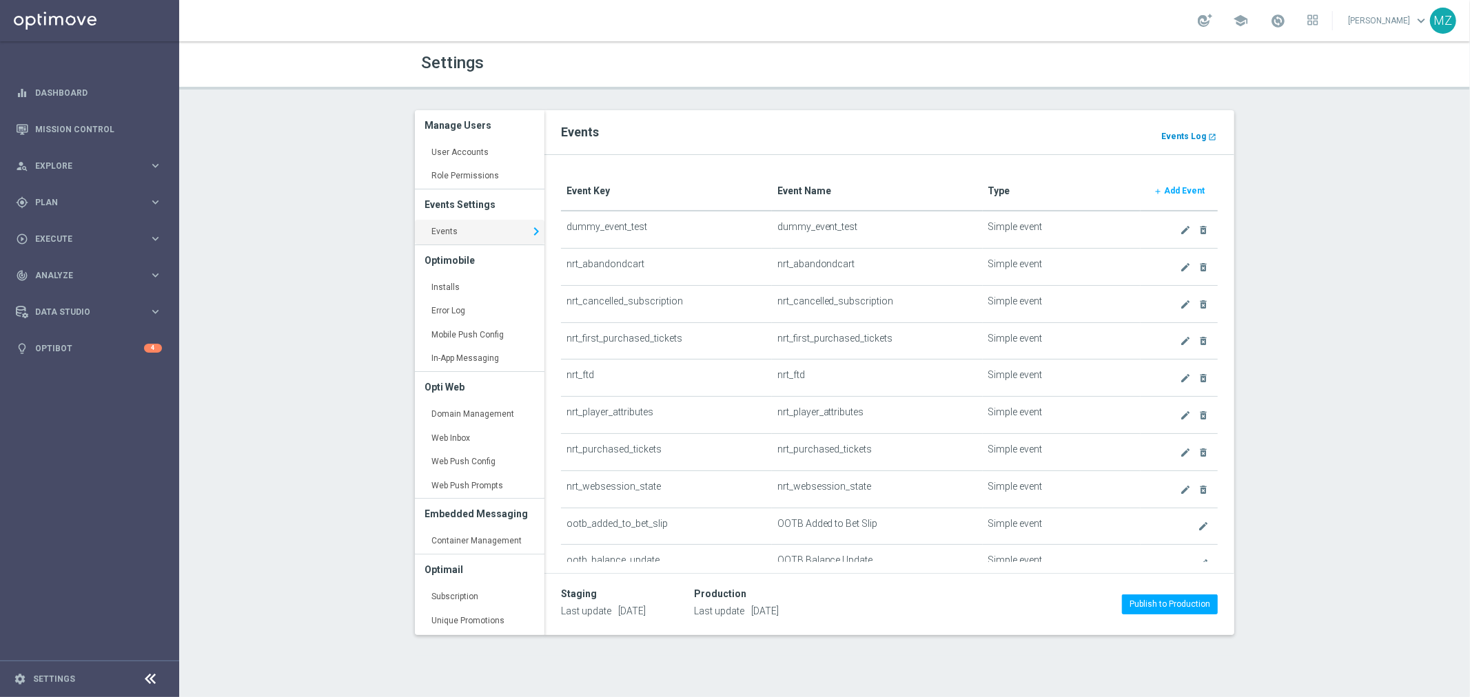
click at [1188, 132] on b "Events Log" at bounding box center [1183, 137] width 45 height 10
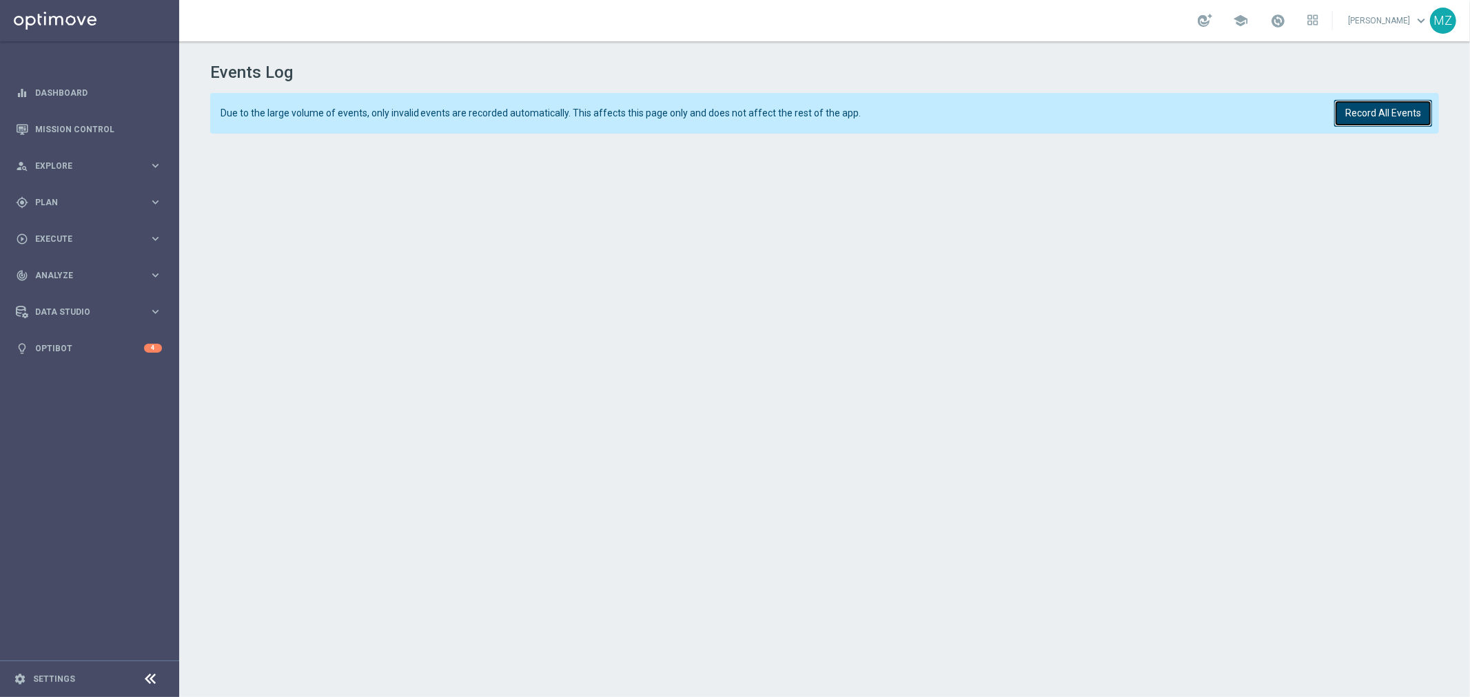
click at [1348, 102] on button "Record All Events" at bounding box center [1383, 113] width 98 height 27
